Goal: Transaction & Acquisition: Purchase product/service

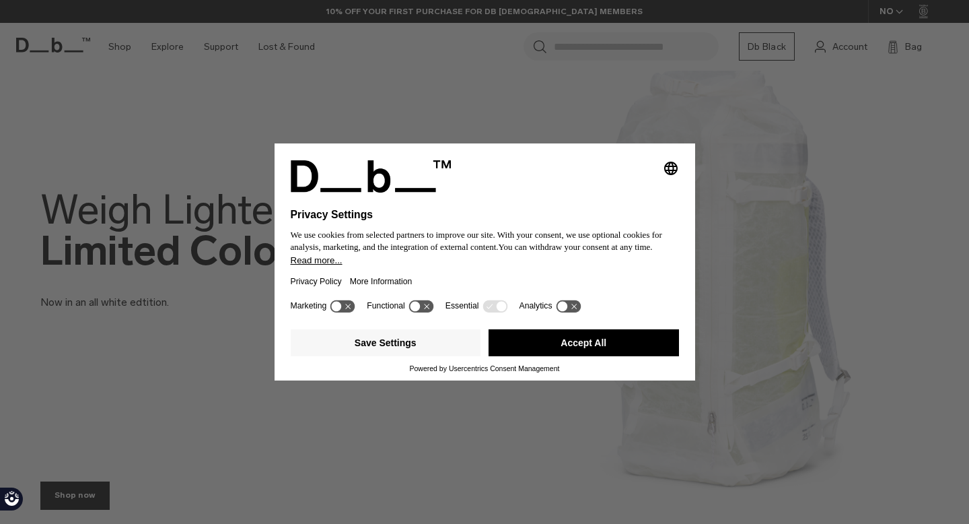
click at [517, 348] on button "Accept All" at bounding box center [584, 342] width 190 height 27
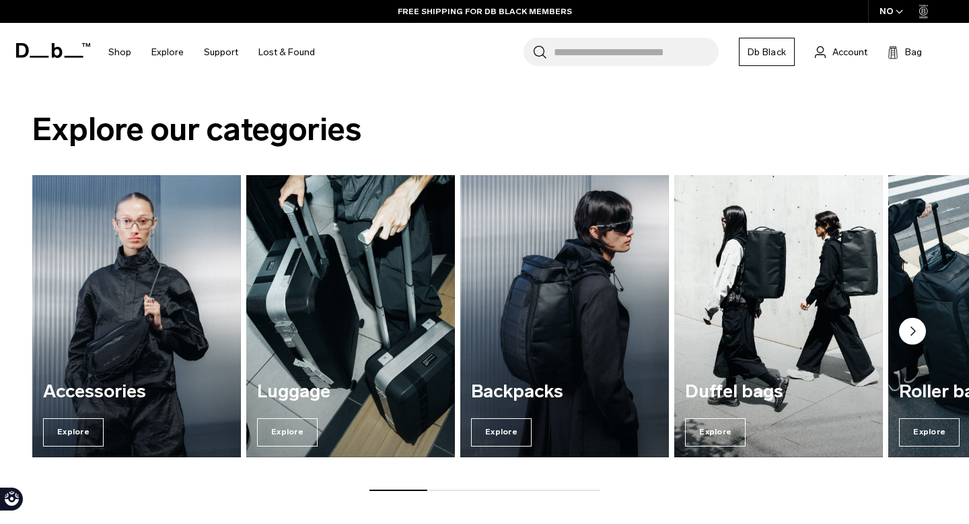
scroll to position [929, 0]
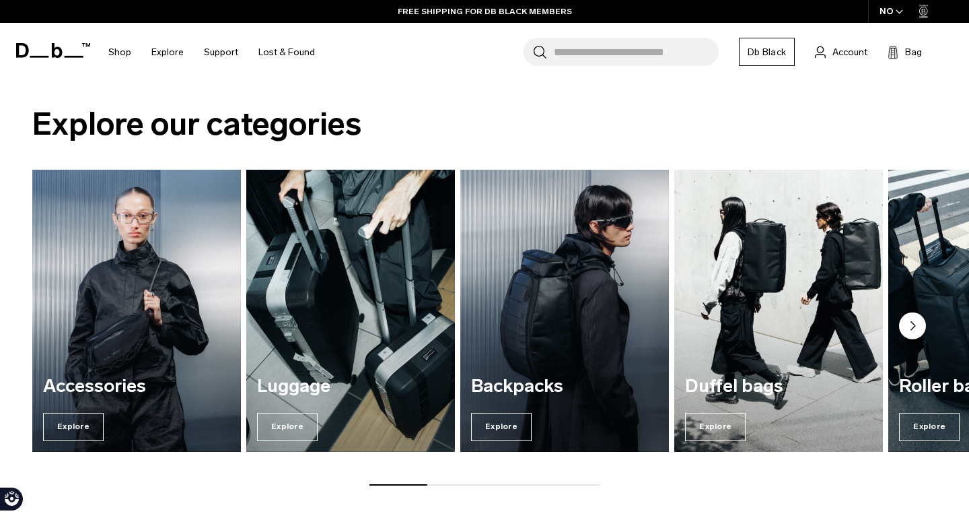
click at [807, 319] on img "4 / 7" at bounding box center [779, 311] width 215 height 290
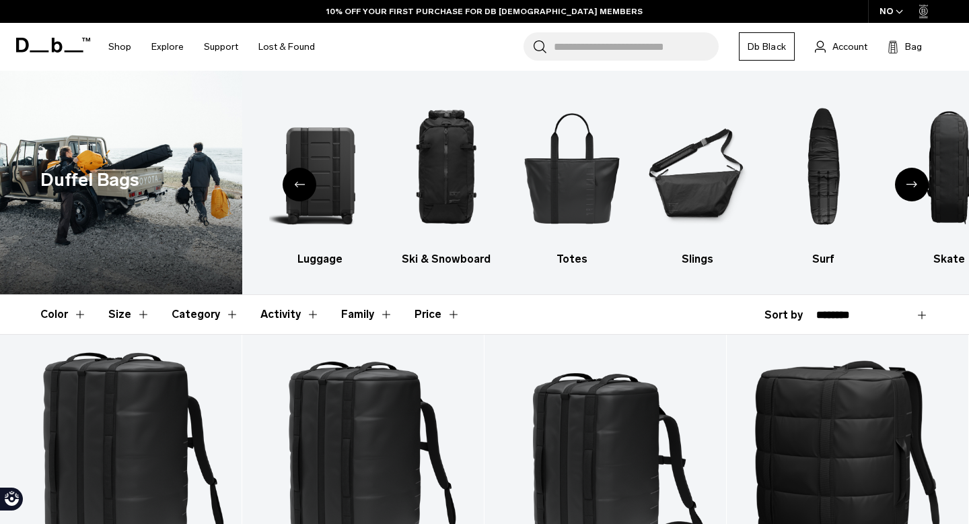
click at [128, 314] on button "Size" at bounding box center [129, 314] width 42 height 39
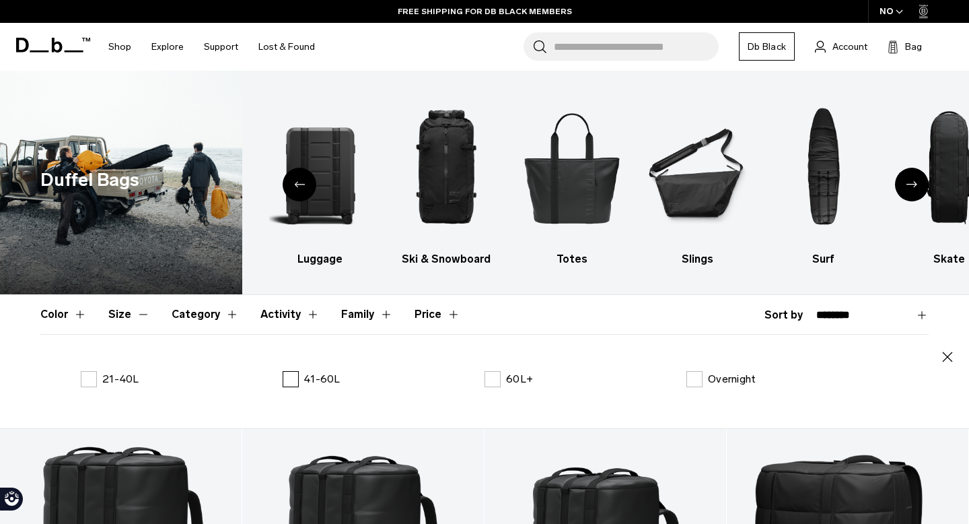
click at [291, 380] on label "41-60L" at bounding box center [312, 379] width 58 height 16
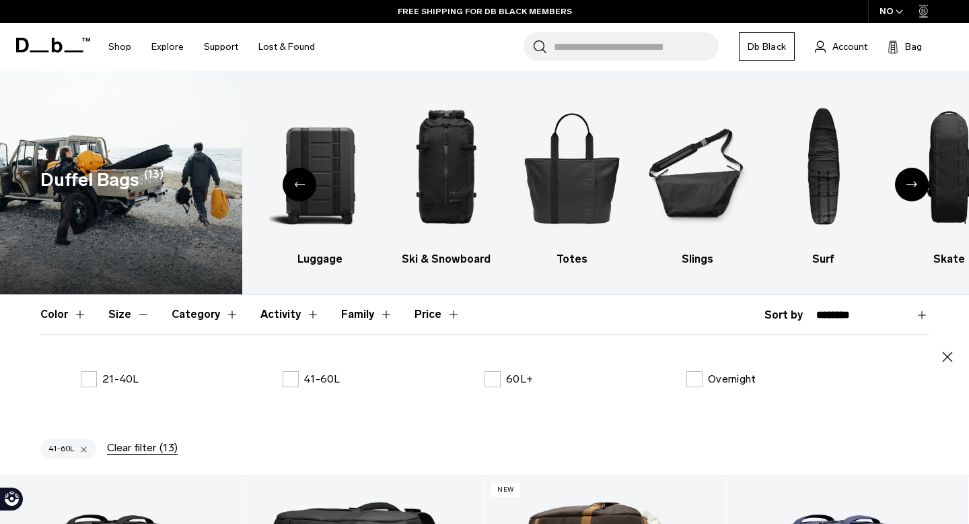
click at [954, 357] on icon "button" at bounding box center [948, 357] width 16 height 16
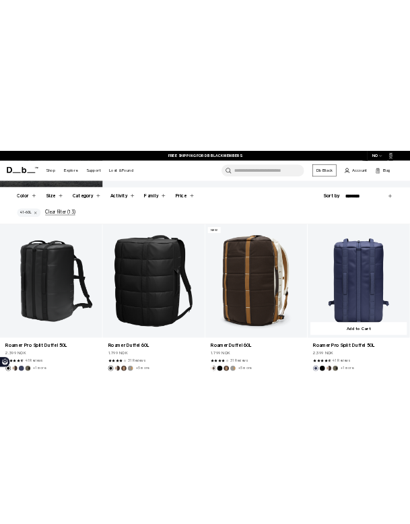
scroll to position [293, 0]
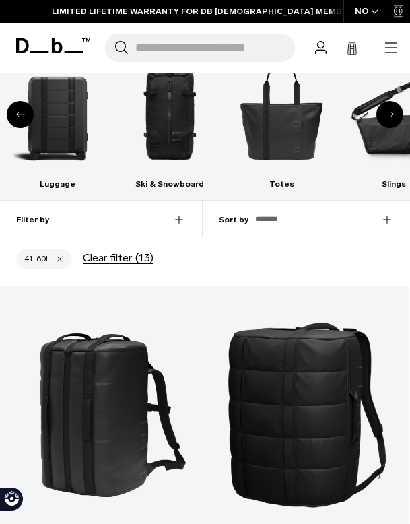
click at [386, 118] on div "Next slide" at bounding box center [389, 114] width 27 height 27
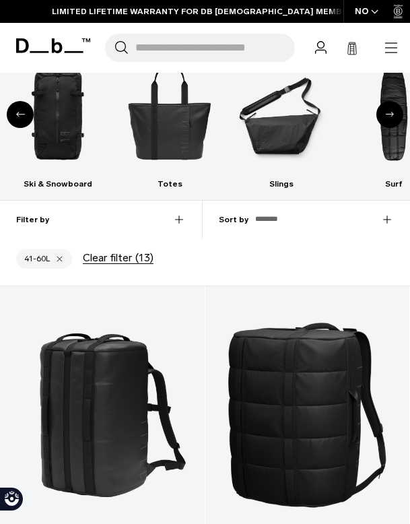
click at [386, 118] on div "Next slide" at bounding box center [389, 114] width 27 height 27
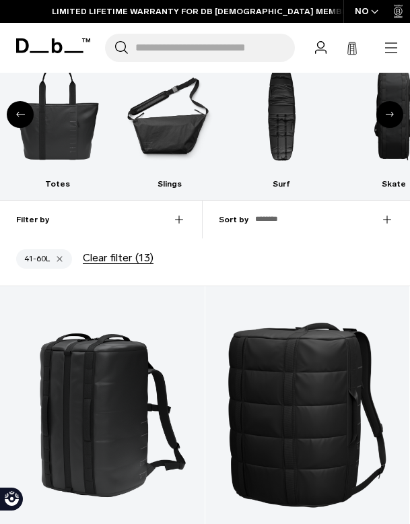
click at [386, 118] on div "Next slide" at bounding box center [389, 114] width 27 height 27
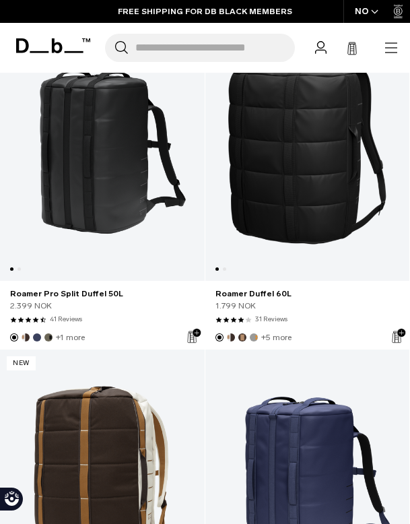
scroll to position [553, 0]
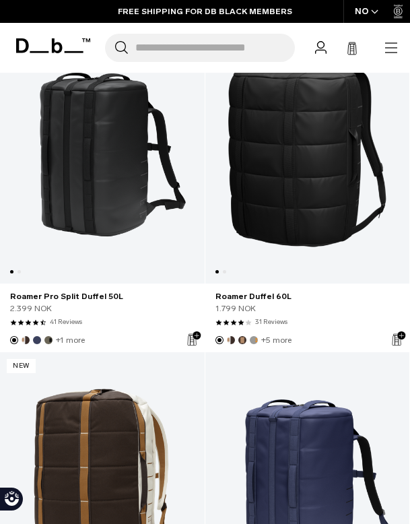
click at [153, 221] on link "Roamer Pro Split Duffel 50L" at bounding box center [102, 155] width 205 height 258
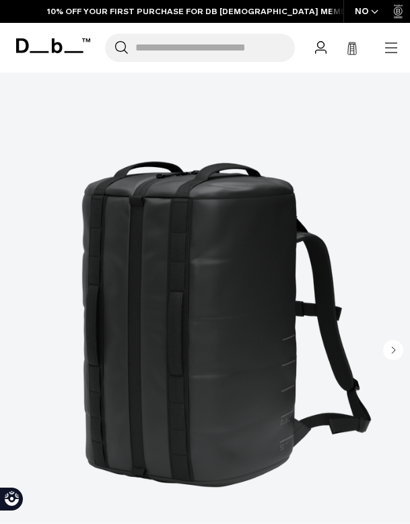
click at [393, 340] on circle "Next slide" at bounding box center [393, 349] width 20 height 20
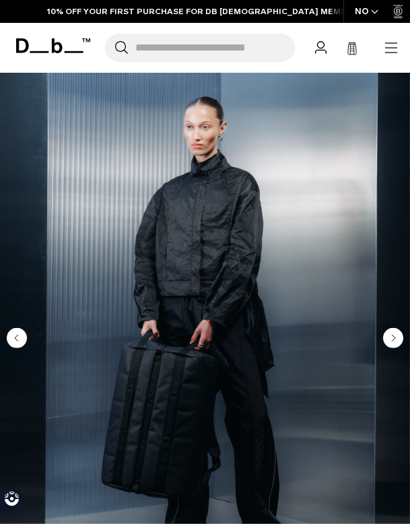
scroll to position [122, 0]
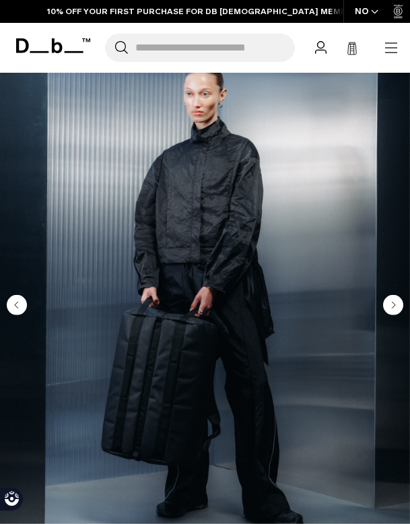
click at [393, 304] on icon "Next slide" at bounding box center [393, 305] width 3 height 6
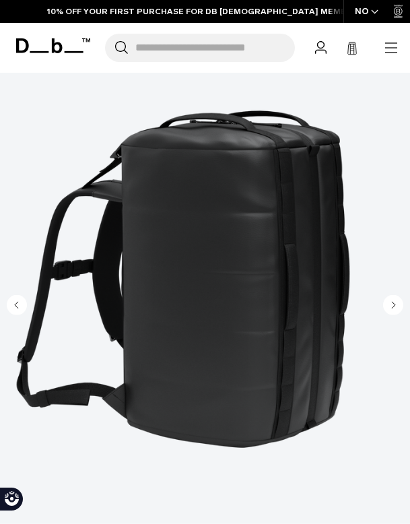
click at [393, 304] on icon "Next slide" at bounding box center [393, 305] width 3 height 6
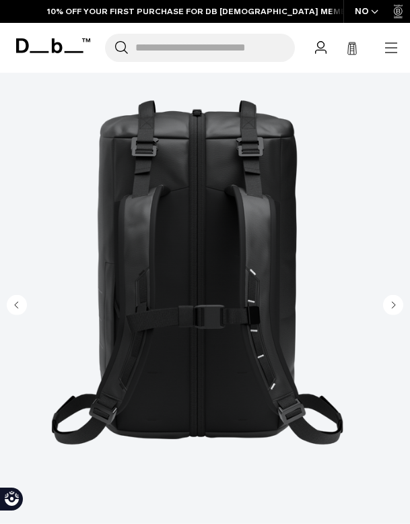
click at [393, 304] on icon "Next slide" at bounding box center [393, 305] width 3 height 6
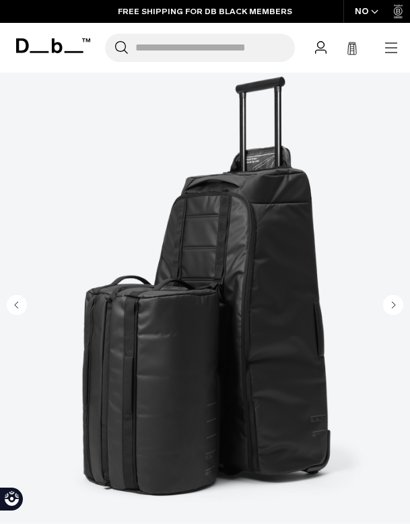
click at [393, 304] on icon "Next slide" at bounding box center [393, 305] width 3 height 6
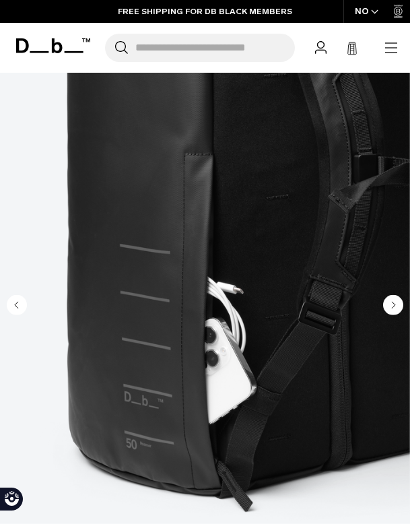
click at [393, 304] on icon "Next slide" at bounding box center [393, 305] width 3 height 6
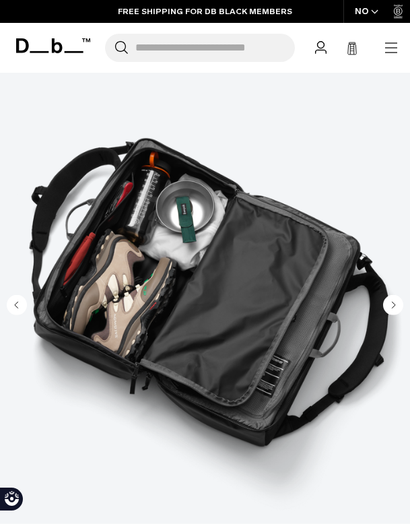
click at [393, 304] on icon "Next slide" at bounding box center [393, 305] width 3 height 6
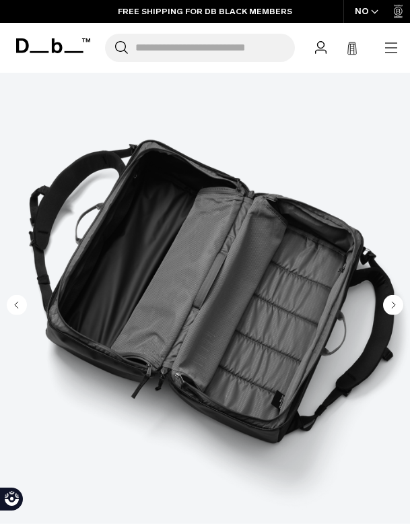
click at [393, 304] on icon "Next slide" at bounding box center [393, 305] width 3 height 6
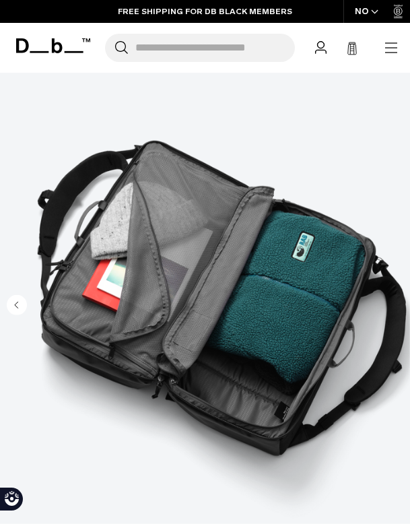
click at [393, 304] on img "9 / 9" at bounding box center [205, 279] width 410 height 512
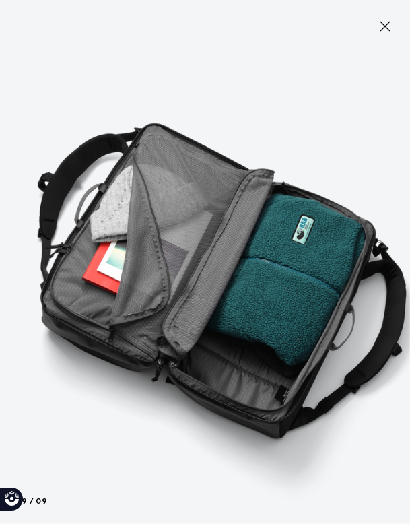
type button "Close"
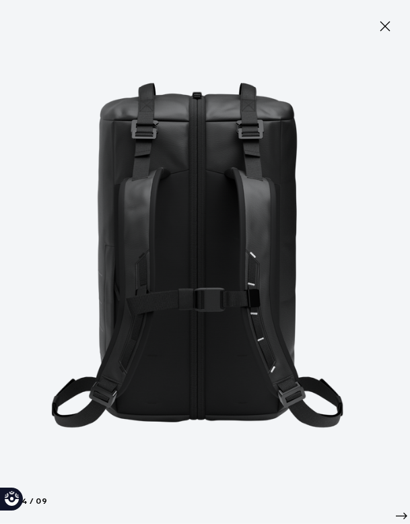
click at [387, 26] on icon at bounding box center [385, 26] width 16 height 16
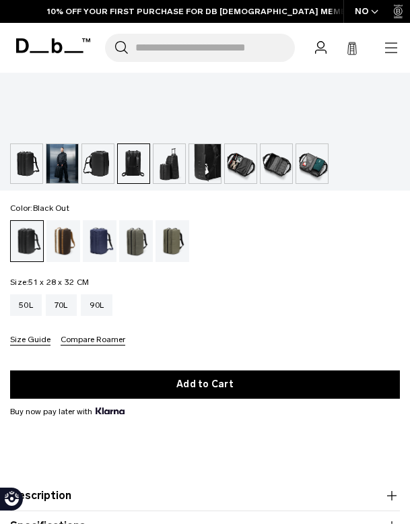
scroll to position [512, 0]
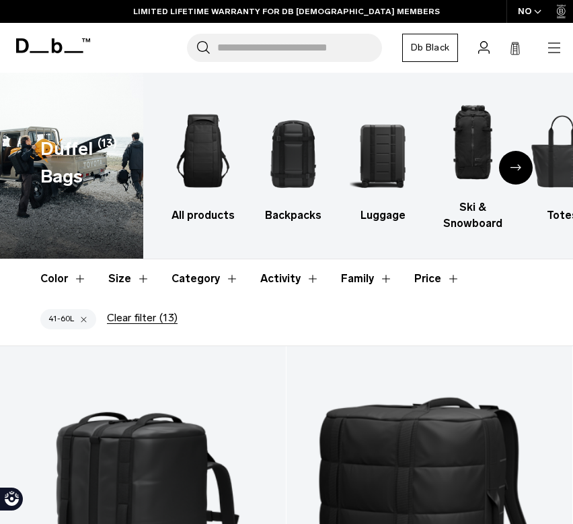
click at [409, 161] on div "Next slide" at bounding box center [516, 168] width 34 height 34
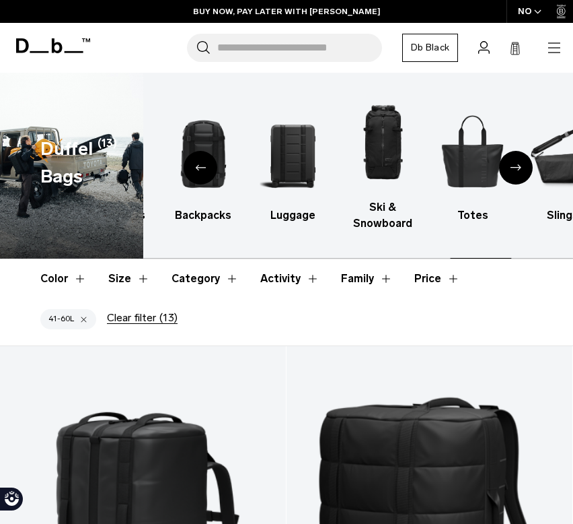
click at [409, 161] on div "Next slide" at bounding box center [516, 168] width 34 height 34
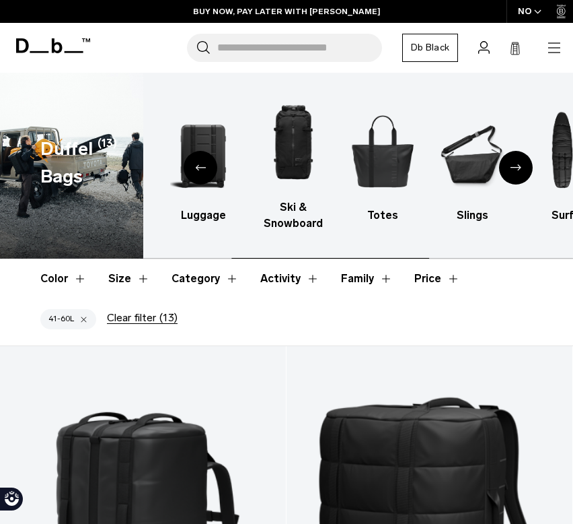
click at [409, 161] on div "Next slide" at bounding box center [516, 168] width 34 height 34
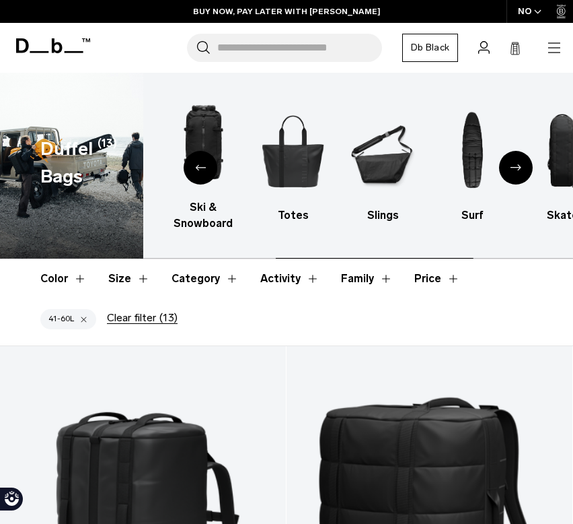
click at [409, 161] on div "Next slide" at bounding box center [516, 168] width 34 height 34
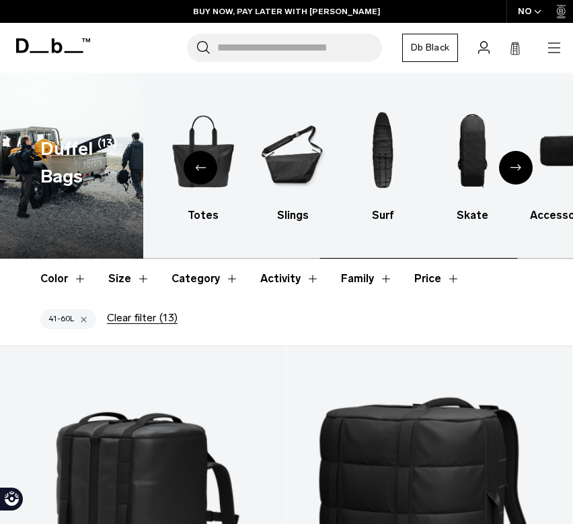
click at [409, 161] on div "Next slide" at bounding box center [516, 168] width 34 height 34
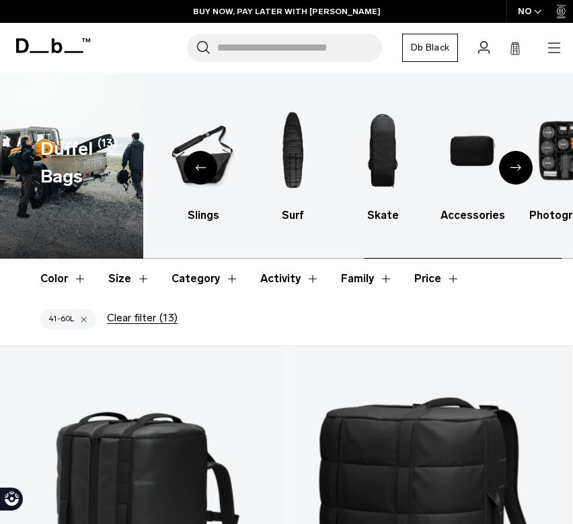
click at [409, 161] on div "Next slide" at bounding box center [516, 168] width 34 height 34
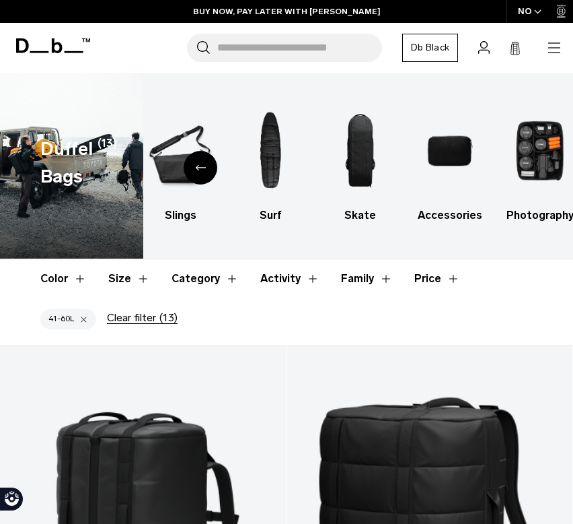
click at [196, 171] on div "Previous slide" at bounding box center [201, 168] width 34 height 34
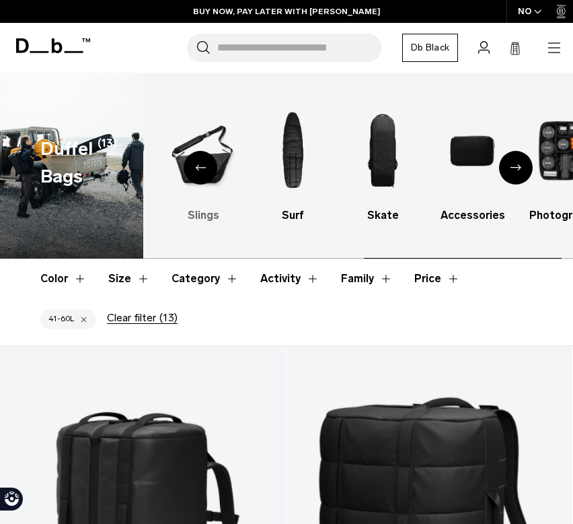
click at [221, 150] on img "6 / 10" at bounding box center [203, 151] width 66 height 100
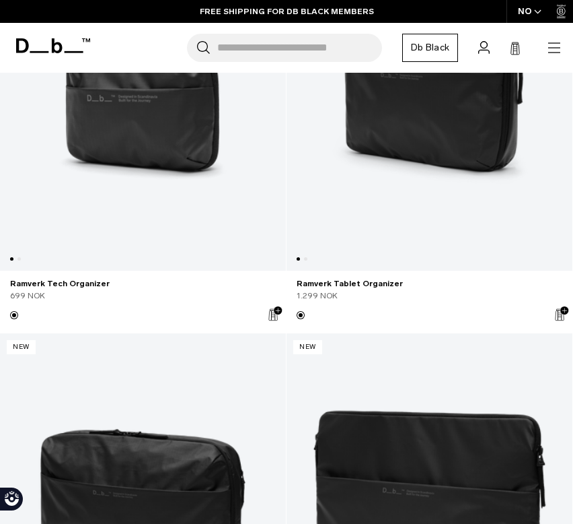
scroll to position [2974, 0]
